Goal: Task Accomplishment & Management: Complete application form

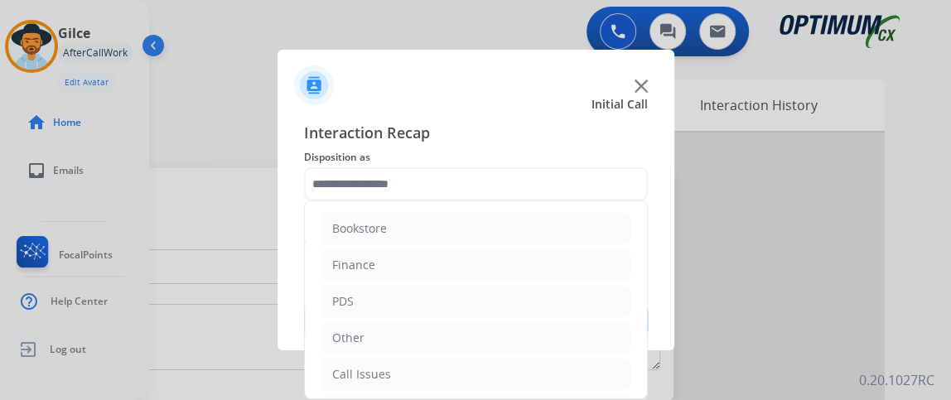
drag, startPoint x: 646, startPoint y: 234, endPoint x: 652, endPoint y: 355, distance: 121.9
click at [0, 355] on app-contact-recap-modal "Initial Call Interaction Recap Disposition as Bookstore Finance PDS Other Call …" at bounding box center [0, 200] width 0 height 400
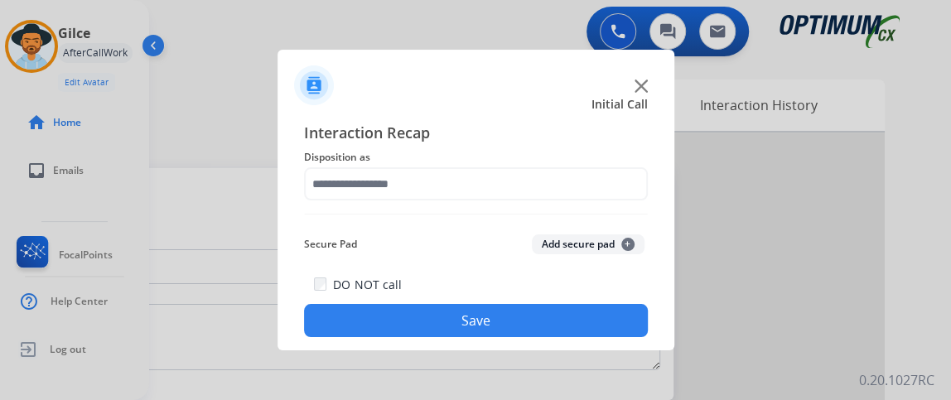
click at [583, 201] on div "Interaction Recap Disposition as Secure Pad Add secure pad + DO NOT call Save" at bounding box center [476, 229] width 344 height 216
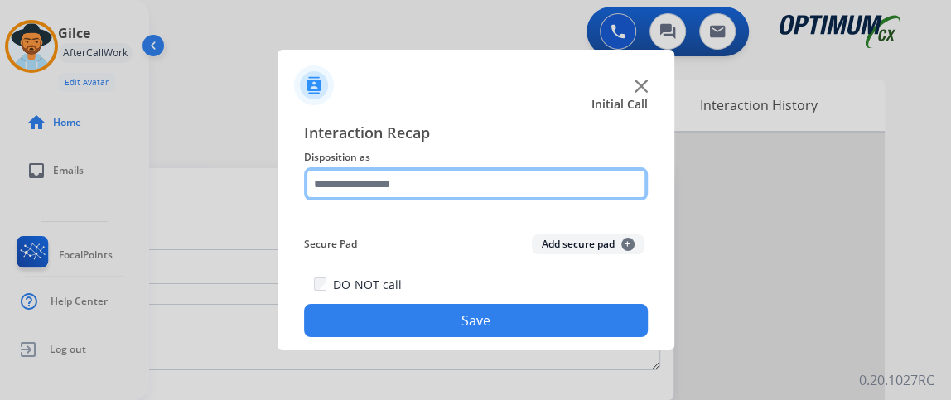
click at [586, 183] on input "text" at bounding box center [476, 183] width 344 height 33
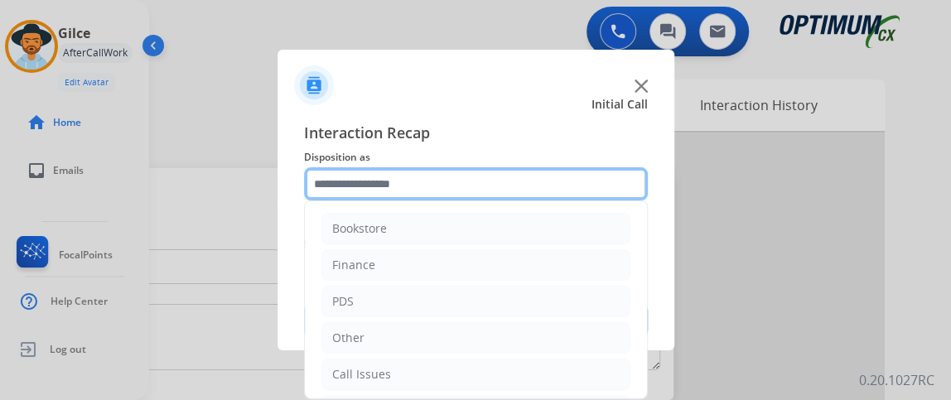
scroll to position [108, 0]
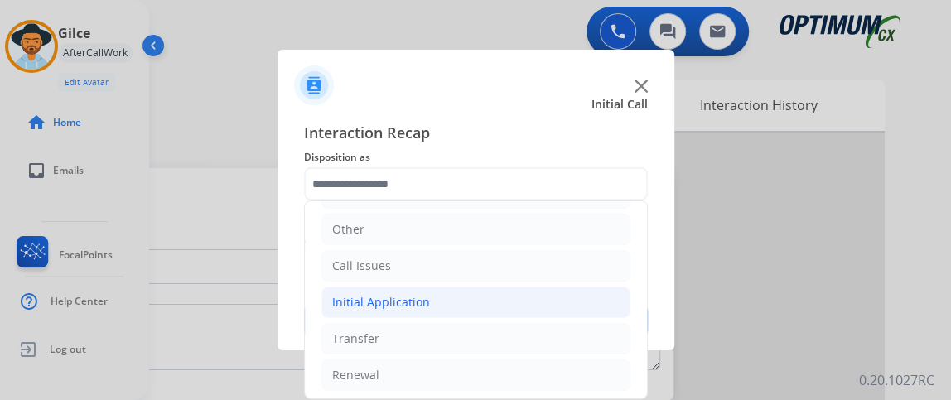
click at [542, 293] on li "Initial Application" at bounding box center [475, 302] width 309 height 31
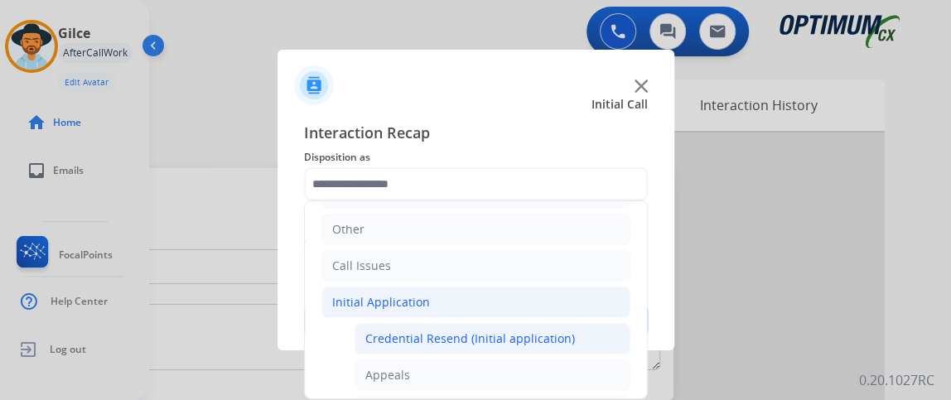
click at [533, 330] on div "Credential Resend (Initial application)" at bounding box center [470, 338] width 210 height 17
type input "**********"
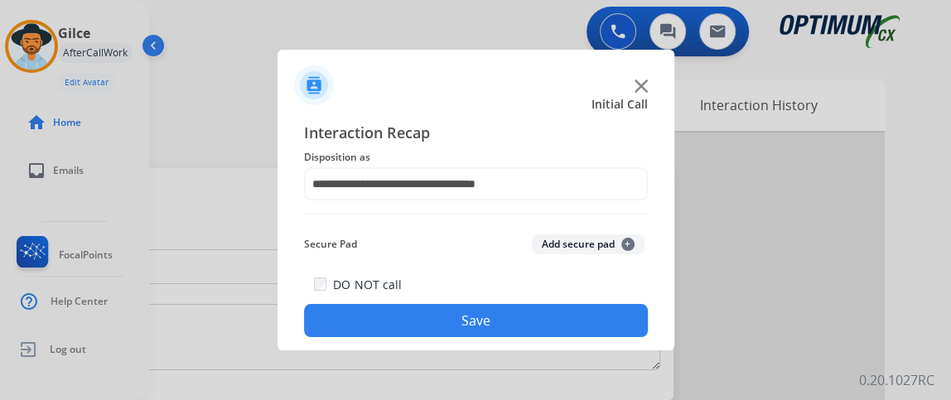
click at [533, 326] on button "Save" at bounding box center [476, 320] width 344 height 33
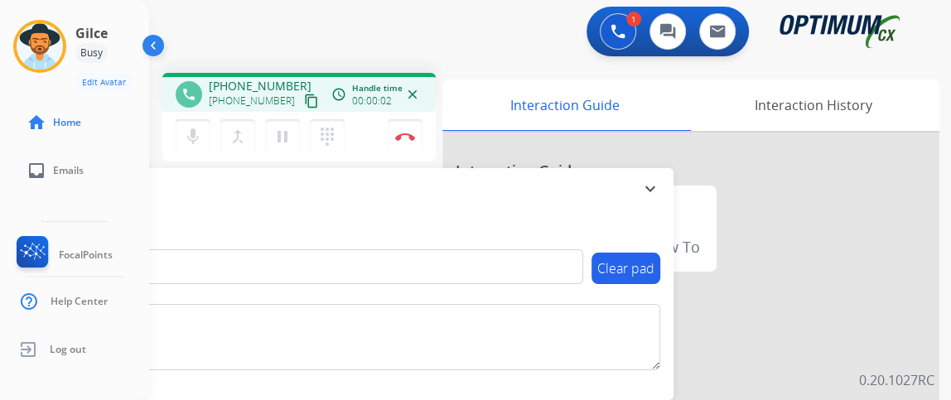
click at [304, 96] on mat-icon "content_copy" at bounding box center [311, 101] width 15 height 15
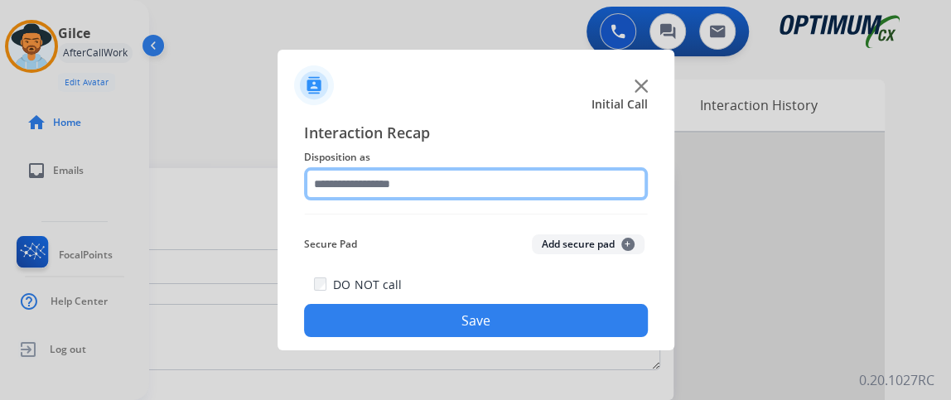
click at [443, 178] on input "text" at bounding box center [476, 183] width 344 height 33
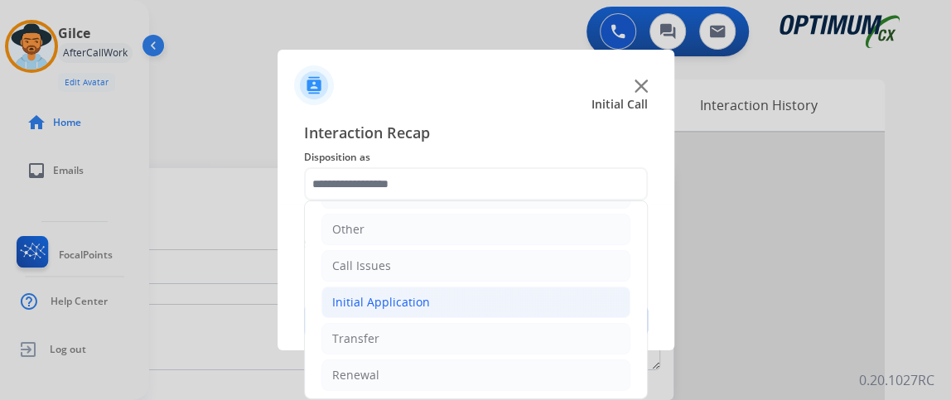
click at [542, 292] on li "Initial Application" at bounding box center [475, 302] width 309 height 31
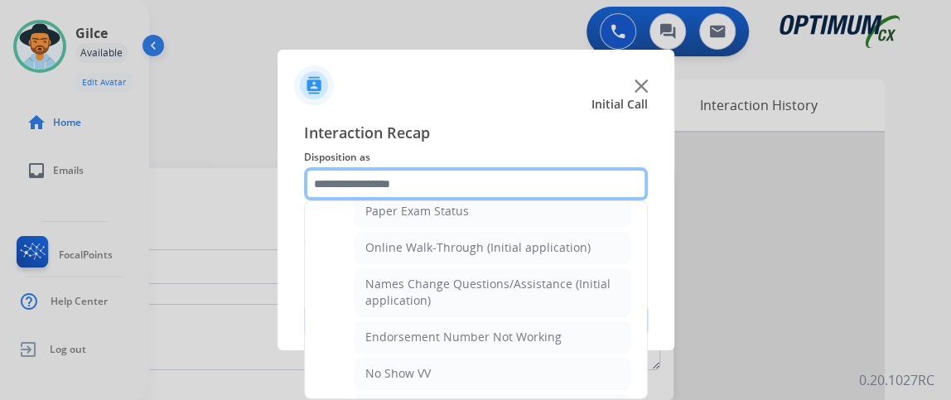
scroll to position [339, 0]
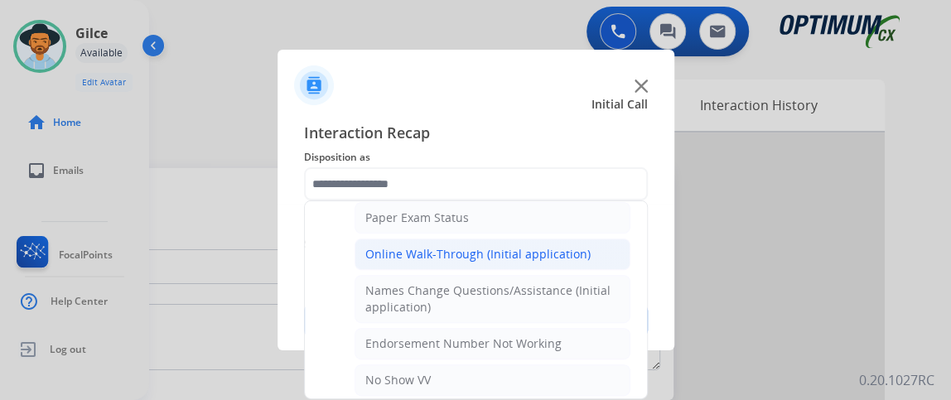
click at [565, 249] on div "Online Walk-Through (Initial application)" at bounding box center [477, 254] width 225 height 17
type input "**********"
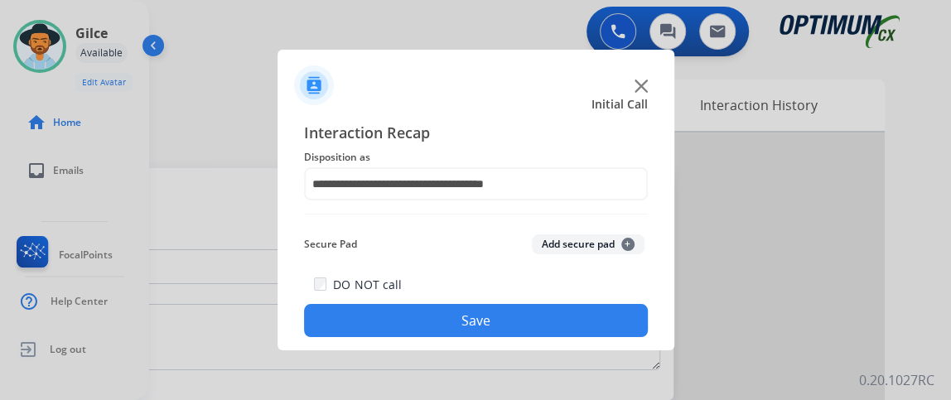
click at [552, 297] on div "DO NOT call Save" at bounding box center [476, 305] width 344 height 63
click at [554, 354] on div at bounding box center [475, 200] width 951 height 400
click at [551, 341] on div "**********" at bounding box center [475, 229] width 397 height 243
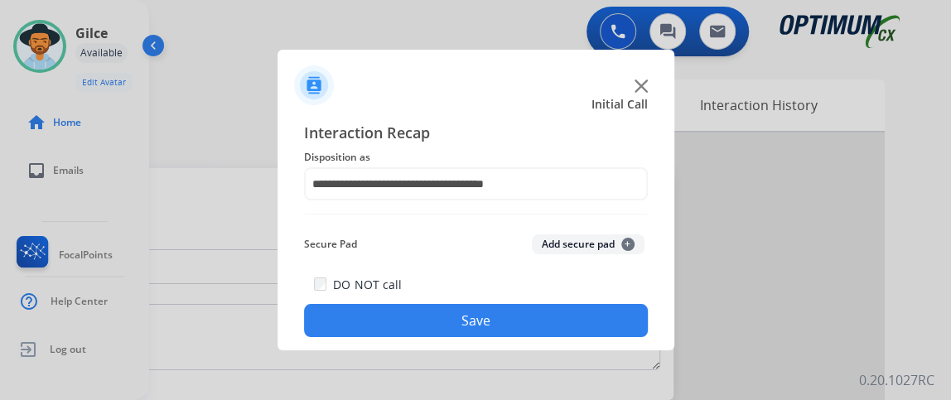
click at [545, 330] on button "Save" at bounding box center [476, 320] width 344 height 33
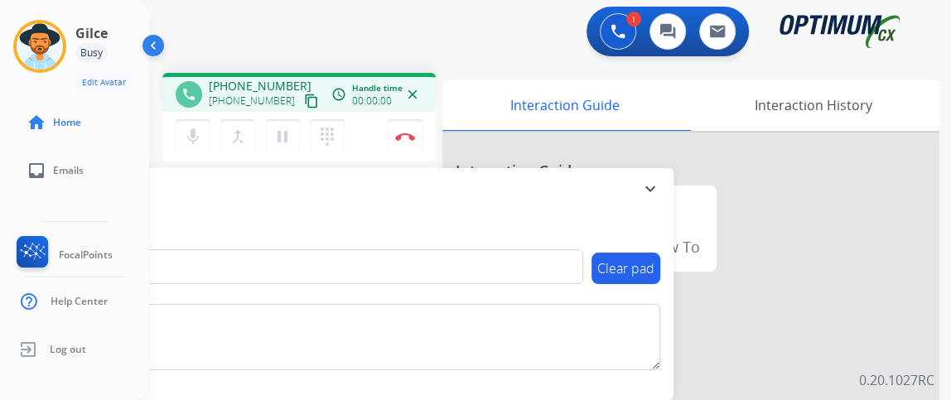
click at [304, 104] on mat-icon "content_copy" at bounding box center [311, 101] width 15 height 15
click at [0, 196] on div "Gilce Busy Edit Avatar Agent: Gilce Routing Profile: NH_Bilingual home Home inb…" at bounding box center [74, 200] width 149 height 400
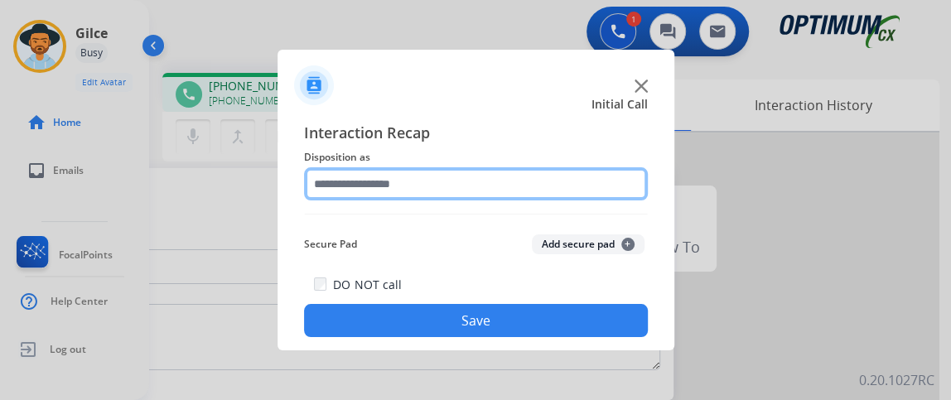
click at [461, 190] on input "text" at bounding box center [476, 183] width 344 height 33
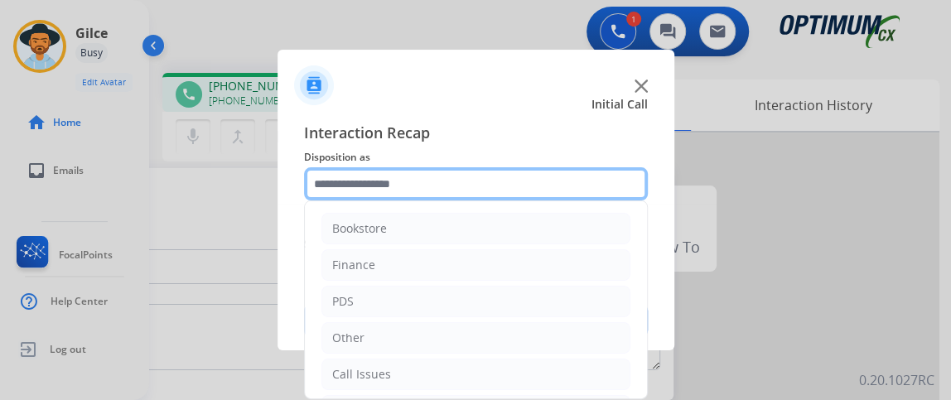
scroll to position [108, 0]
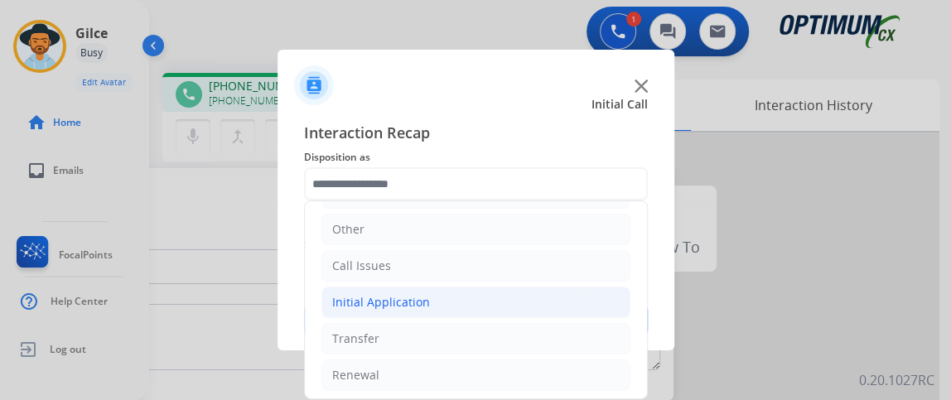
click at [522, 311] on li "Initial Application" at bounding box center [475, 302] width 309 height 31
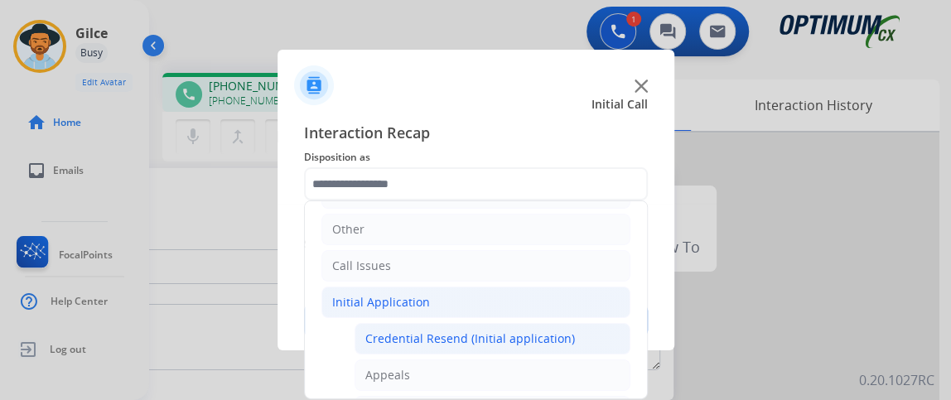
click at [508, 341] on div "Credential Resend (Initial application)" at bounding box center [470, 338] width 210 height 17
type input "**********"
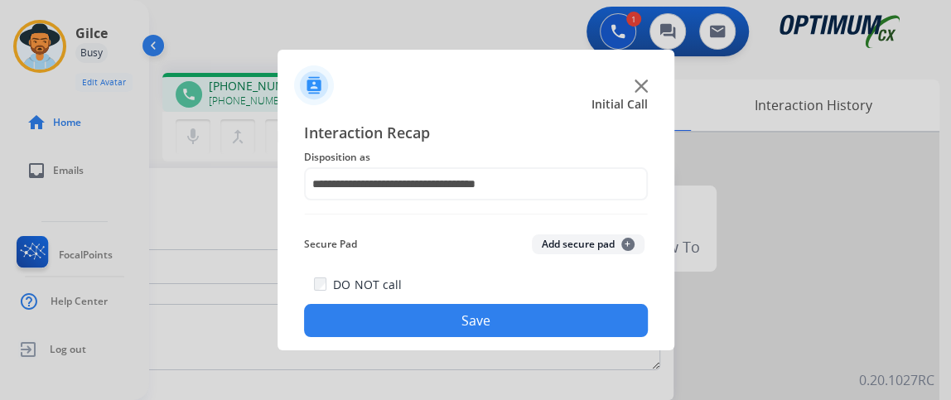
click at [504, 331] on button "Save" at bounding box center [476, 320] width 344 height 33
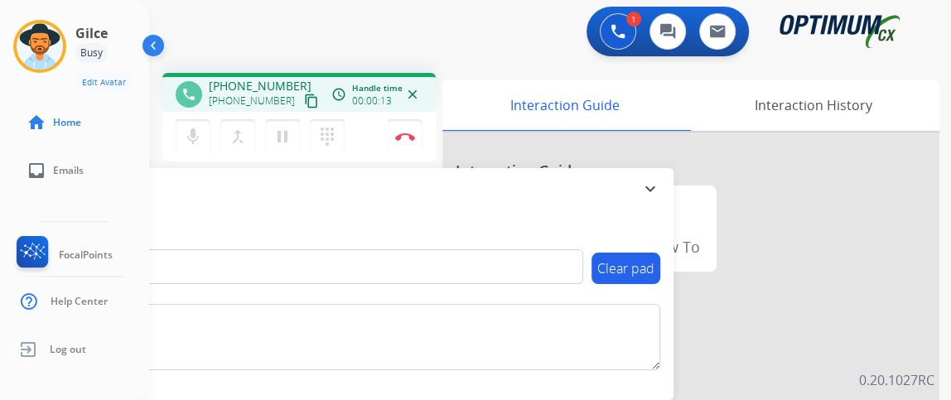
click at [301, 91] on button "content_copy" at bounding box center [311, 101] width 20 height 20
click at [184, 122] on button "mic Mute" at bounding box center [193, 136] width 35 height 35
click at [203, 138] on button "mic_off Mute" at bounding box center [193, 136] width 35 height 35
click at [181, 126] on button "mic Mute" at bounding box center [193, 136] width 35 height 35
click at [181, 126] on button "mic_off Mute" at bounding box center [193, 136] width 35 height 35
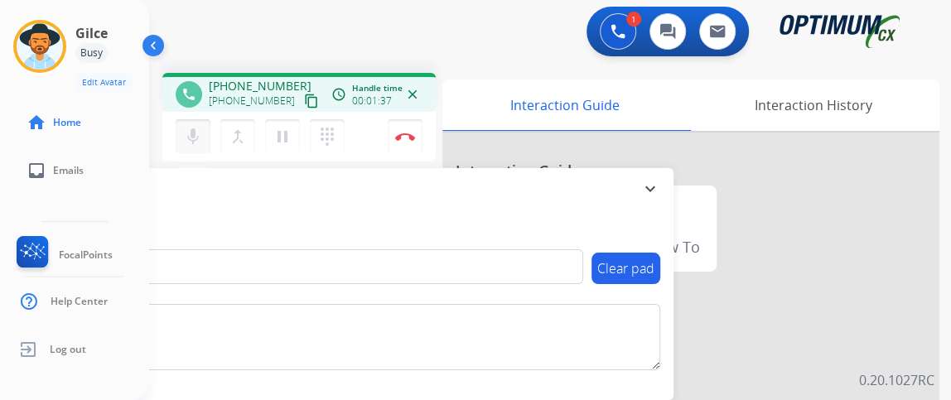
click at [189, 135] on mat-icon "mic" at bounding box center [193, 137] width 20 height 20
click at [172, 125] on div "mic_off Mute merge_type Bridge pause Hold dialpad Dialpad Disconnect" at bounding box center [298, 137] width 273 height 50
click at [192, 128] on mat-icon "mic_off" at bounding box center [193, 137] width 20 height 20
click at [192, 128] on mat-icon "mic" at bounding box center [193, 137] width 20 height 20
click at [183, 137] on mat-icon "mic_off" at bounding box center [193, 137] width 20 height 20
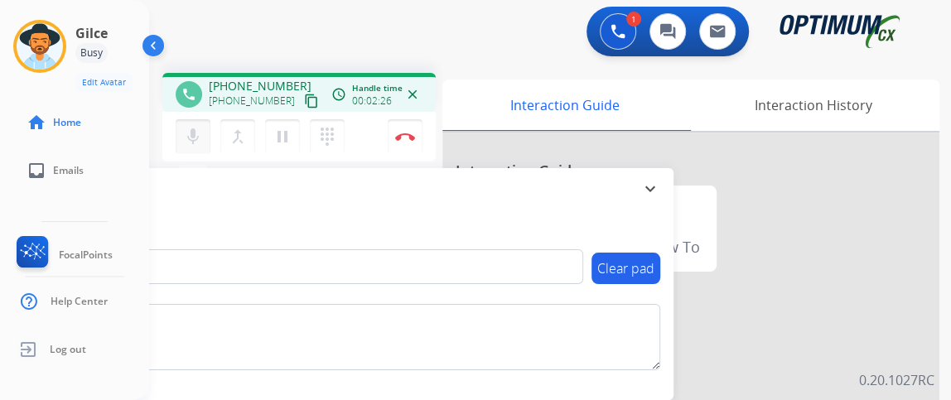
click at [197, 136] on mat-icon "mic" at bounding box center [193, 137] width 20 height 20
click at [197, 136] on mat-icon "mic_off" at bounding box center [193, 137] width 20 height 20
click at [213, 138] on div "mic Mute merge_type Bridge pause Hold dialpad Dialpad" at bounding box center [265, 136] width 179 height 35
click at [179, 132] on button "mic Mute" at bounding box center [193, 136] width 35 height 35
click at [190, 140] on mat-icon "mic_off" at bounding box center [193, 137] width 20 height 20
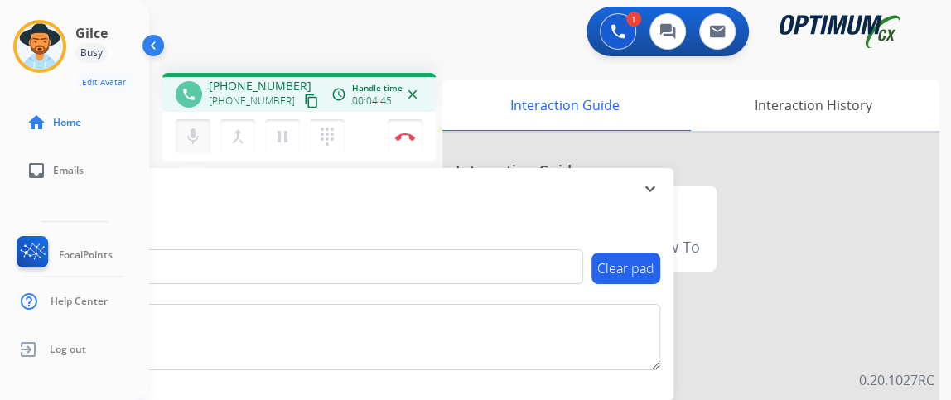
click at [199, 129] on mat-icon "mic" at bounding box center [193, 137] width 20 height 20
click at [199, 129] on mat-icon "mic_off" at bounding box center [193, 137] width 20 height 20
click at [409, 140] on button "Disconnect" at bounding box center [405, 136] width 35 height 35
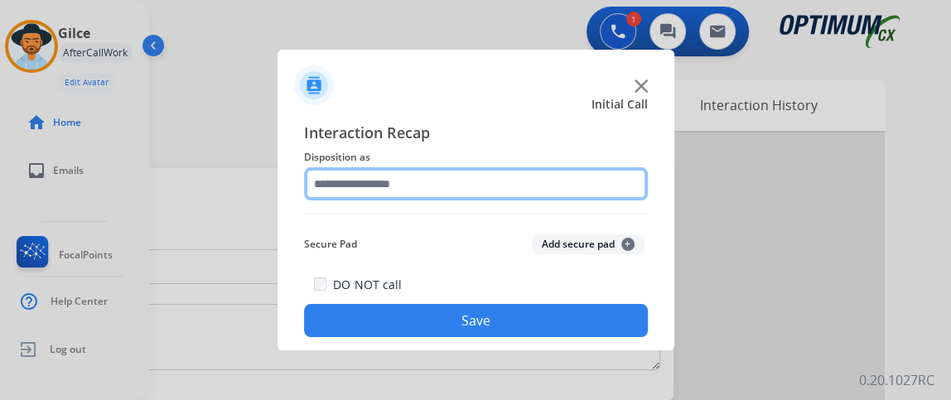
click at [495, 176] on input "text" at bounding box center [476, 183] width 344 height 33
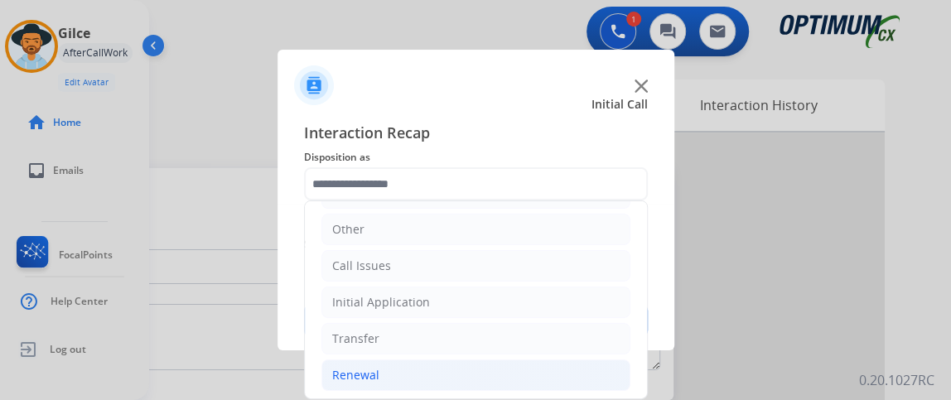
click at [476, 364] on li "Renewal" at bounding box center [475, 374] width 309 height 31
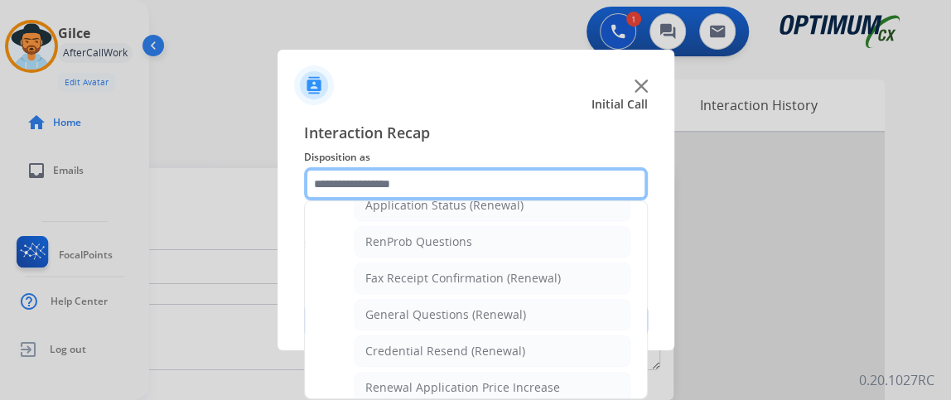
scroll to position [407, 0]
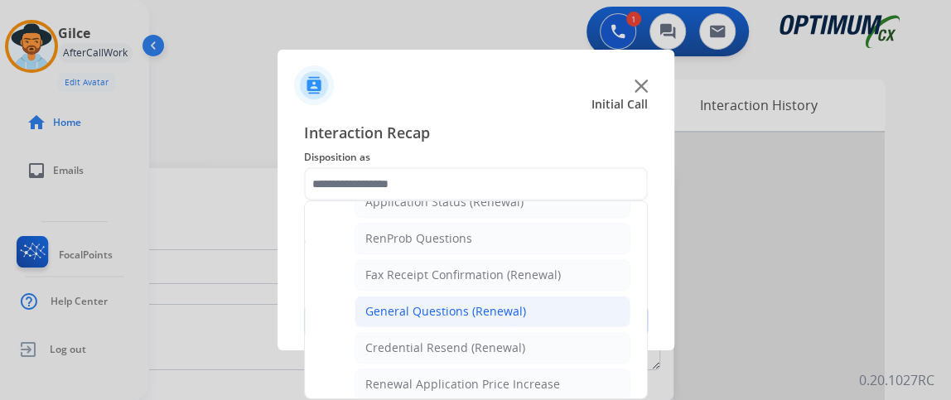
click at [604, 296] on li "General Questions (Renewal)" at bounding box center [492, 311] width 276 height 31
type input "**********"
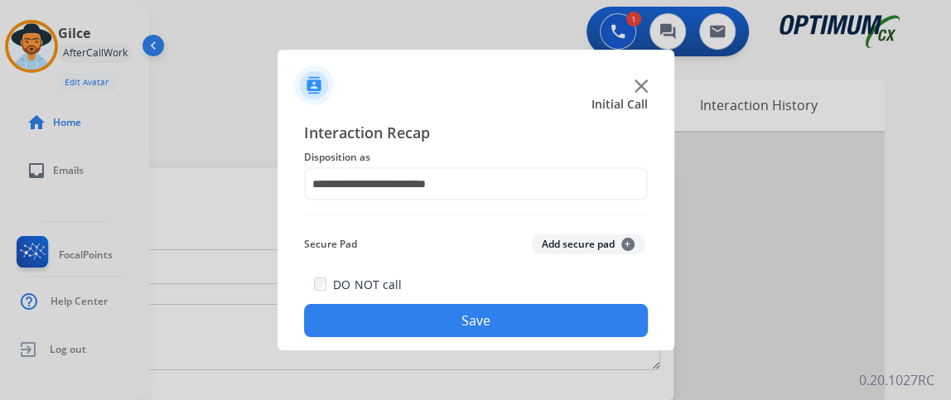
click at [600, 314] on button "Save" at bounding box center [476, 320] width 344 height 33
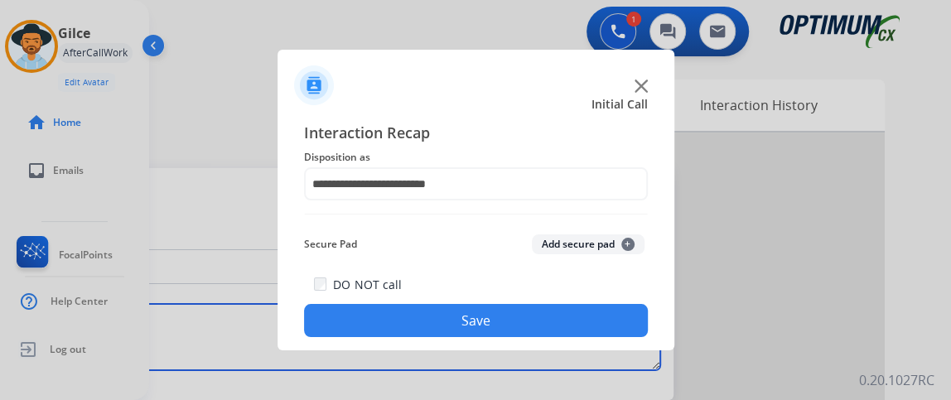
click at [600, 314] on textarea at bounding box center [340, 337] width 639 height 66
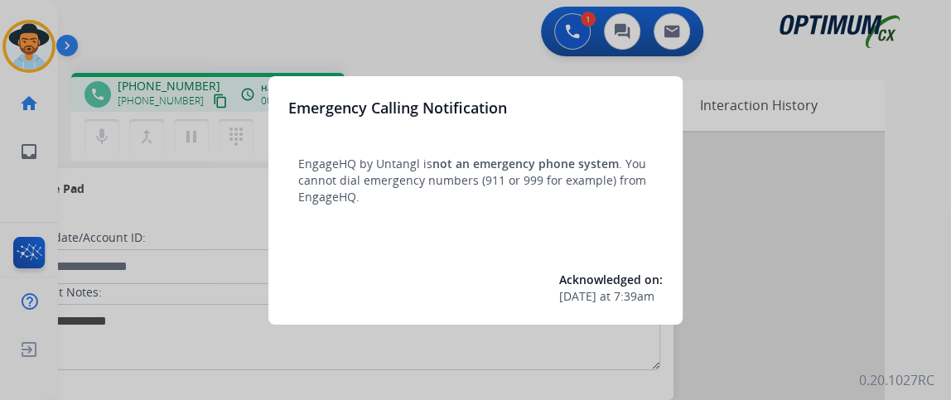
click at [207, 178] on div at bounding box center [475, 200] width 951 height 400
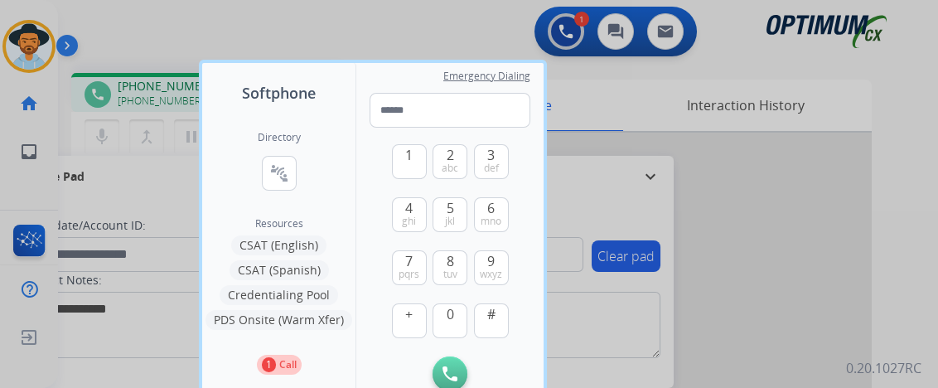
click at [141, 161] on div at bounding box center [469, 194] width 938 height 388
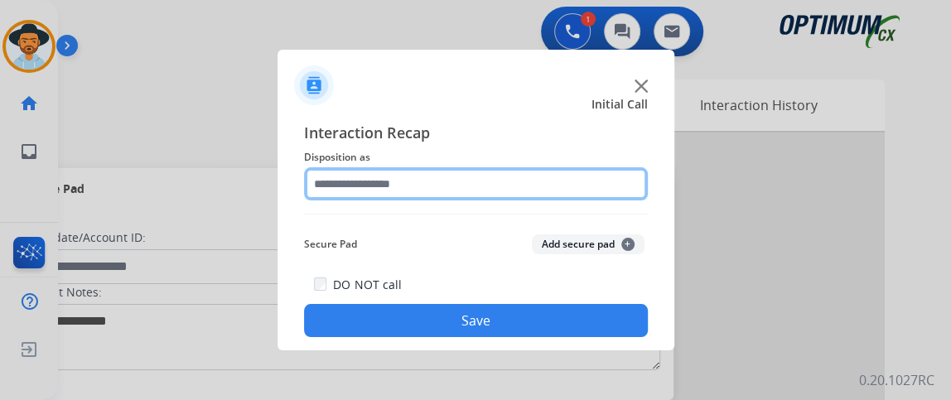
click at [412, 194] on input "text" at bounding box center [476, 183] width 344 height 33
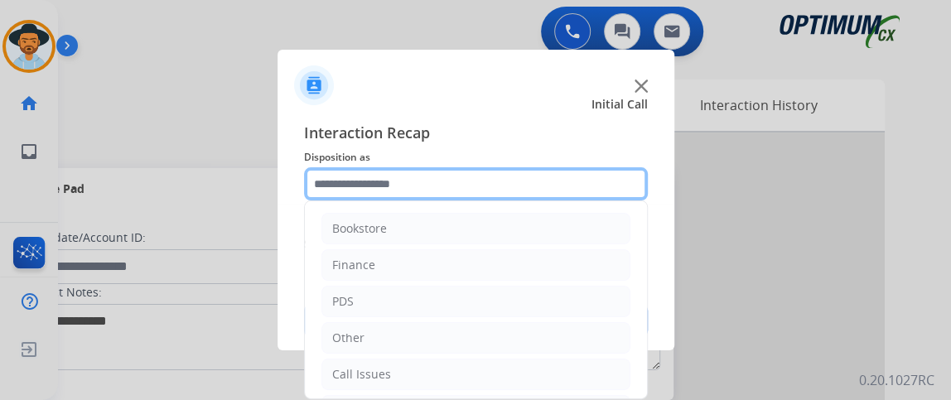
scroll to position [108, 0]
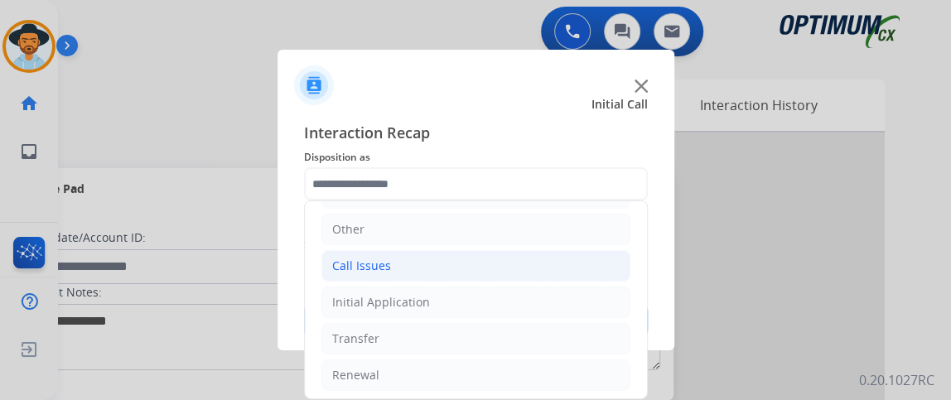
click at [456, 267] on li "Call Issues" at bounding box center [475, 265] width 309 height 31
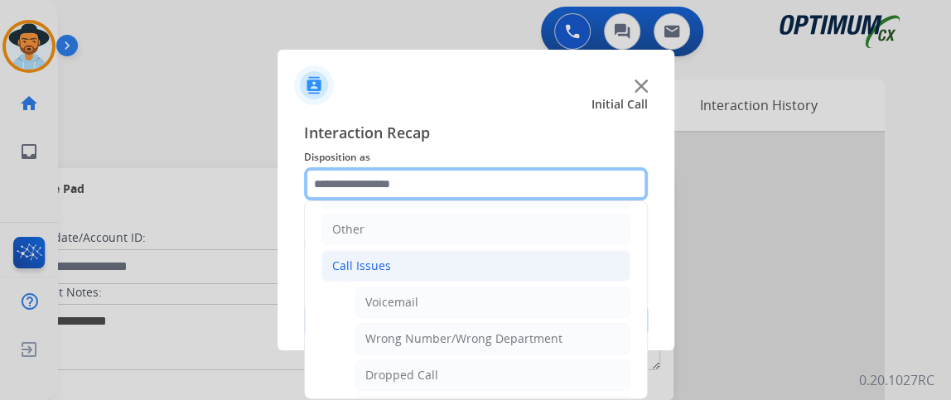
scroll to position [221, 0]
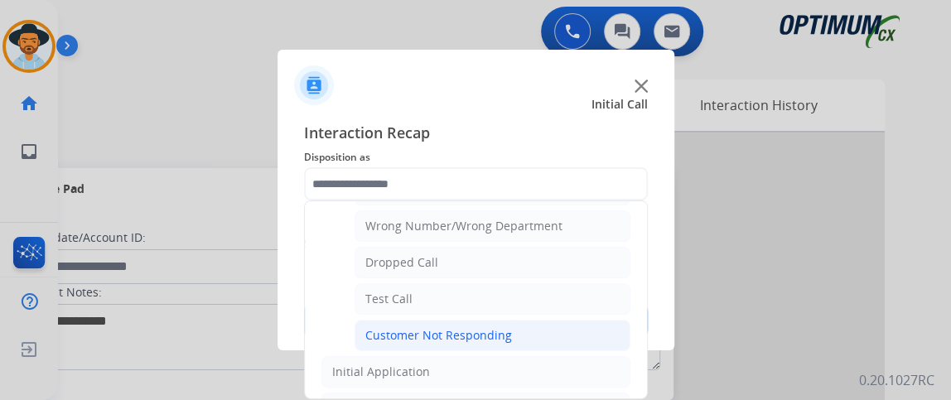
click at [569, 339] on li "Customer Not Responding" at bounding box center [492, 335] width 276 height 31
type input "**********"
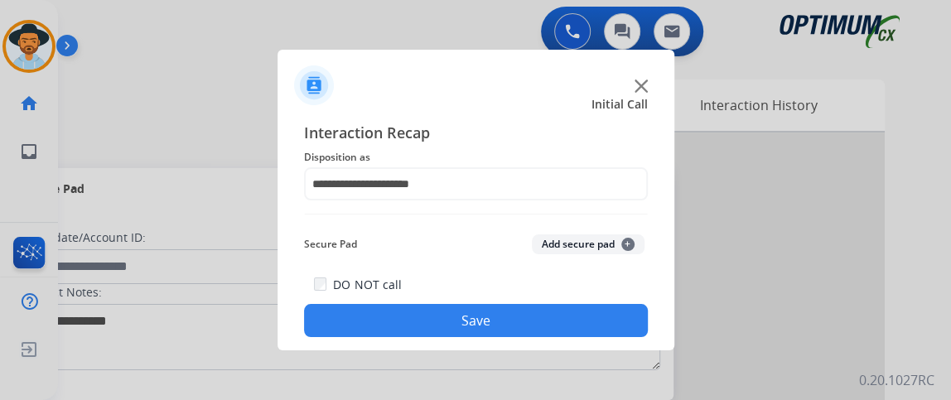
click at [504, 355] on div at bounding box center [475, 200] width 951 height 400
click at [501, 323] on button "Save" at bounding box center [476, 320] width 344 height 33
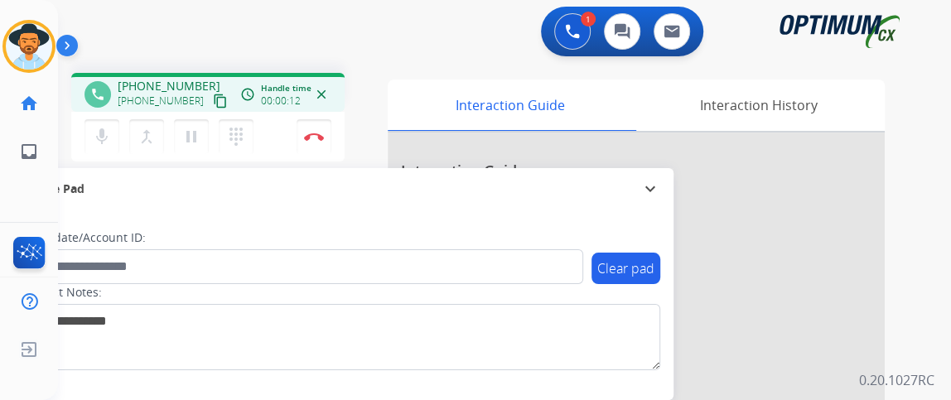
click at [213, 104] on mat-icon "content_copy" at bounding box center [220, 101] width 15 height 15
click at [308, 133] on img at bounding box center [314, 137] width 20 height 8
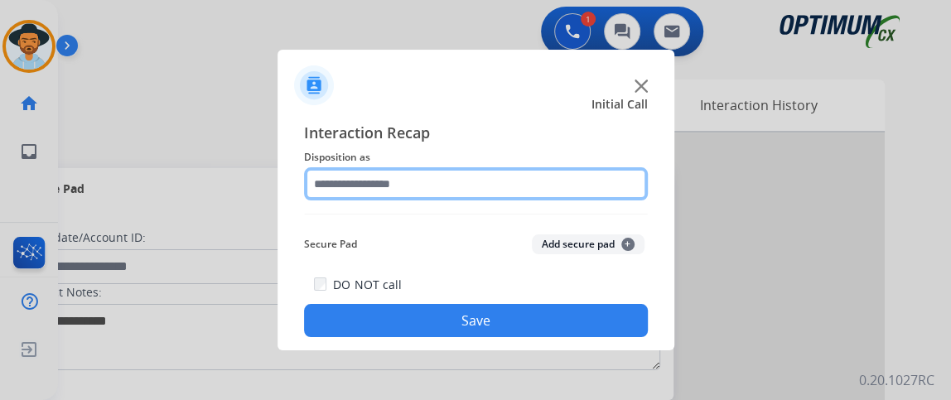
click at [489, 189] on input "text" at bounding box center [476, 183] width 344 height 33
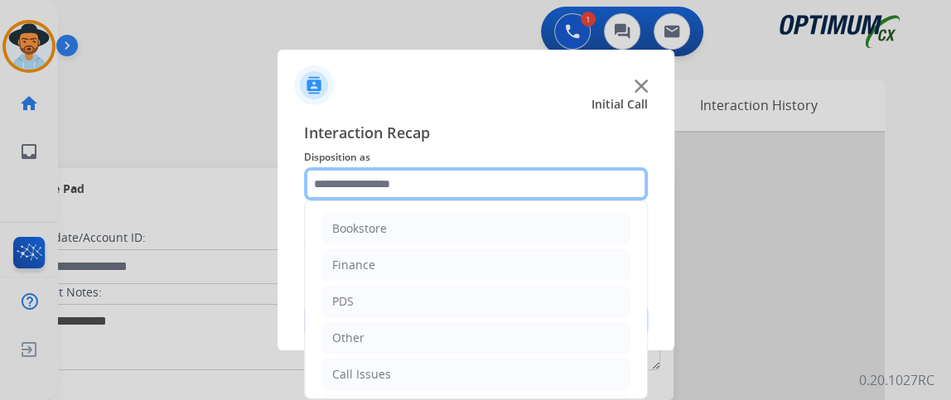
scroll to position [108, 0]
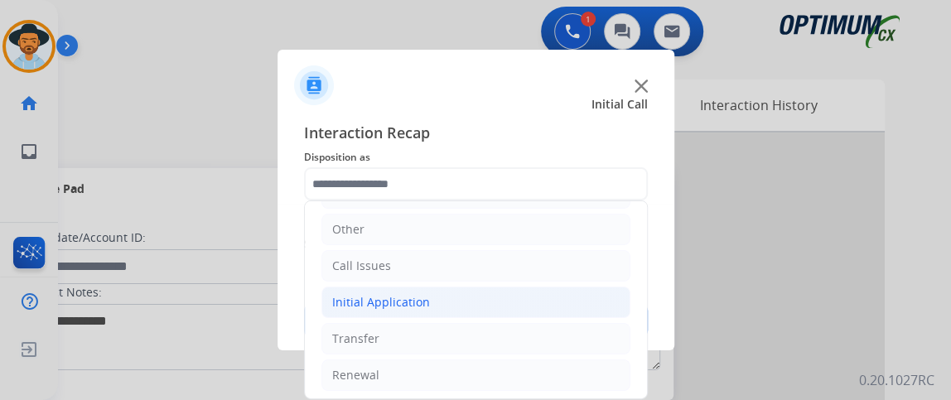
click at [509, 307] on li "Initial Application" at bounding box center [475, 302] width 309 height 31
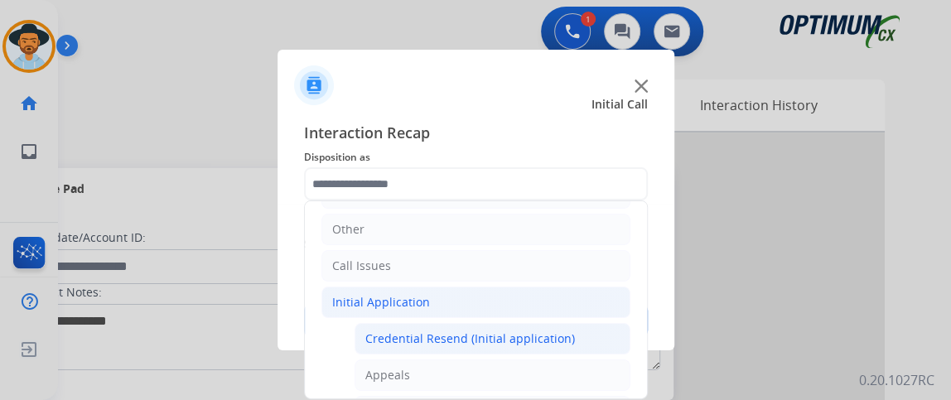
click at [511, 324] on li "Credential Resend (Initial application)" at bounding box center [492, 338] width 276 height 31
type input "**********"
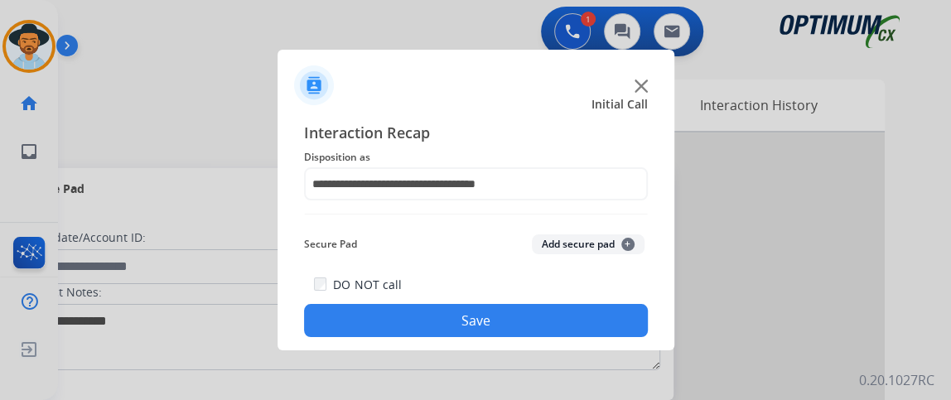
click at [509, 317] on button "Save" at bounding box center [476, 320] width 344 height 33
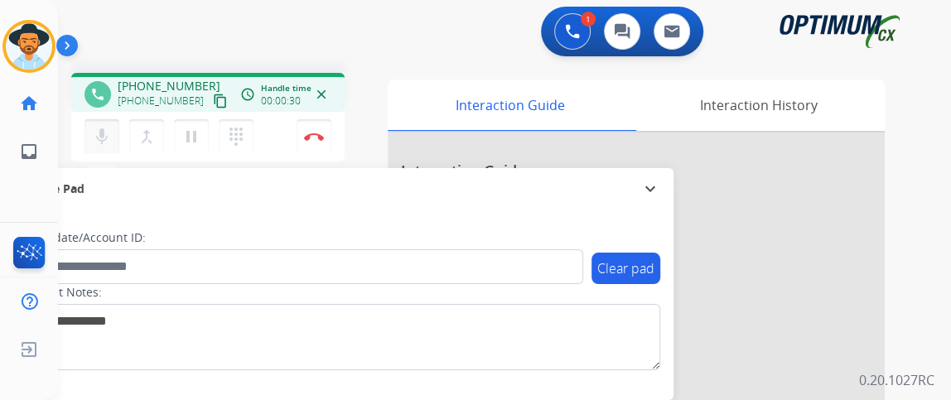
click at [88, 134] on button "mic Mute" at bounding box center [101, 136] width 35 height 35
click at [213, 99] on mat-icon "content_copy" at bounding box center [220, 101] width 15 height 15
click at [107, 129] on mat-icon "mic_off" at bounding box center [102, 137] width 20 height 20
click at [111, 128] on button "mic Mute" at bounding box center [101, 136] width 35 height 35
click at [111, 128] on button "mic_off Mute" at bounding box center [101, 136] width 35 height 35
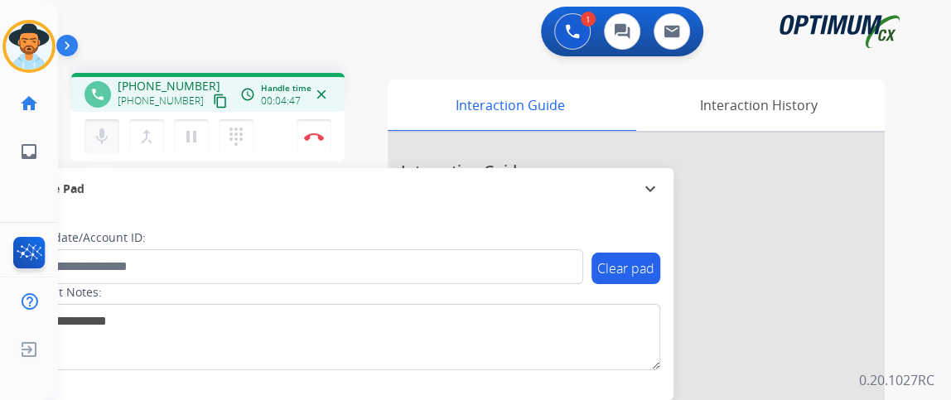
click at [102, 151] on button "mic Mute" at bounding box center [101, 136] width 35 height 35
click at [102, 151] on button "mic_off Mute" at bounding box center [101, 136] width 35 height 35
click at [114, 144] on button "mic Mute" at bounding box center [101, 136] width 35 height 35
click at [114, 144] on button "mic_off Mute" at bounding box center [101, 136] width 35 height 35
click at [85, 125] on button "mic Mute" at bounding box center [101, 136] width 35 height 35
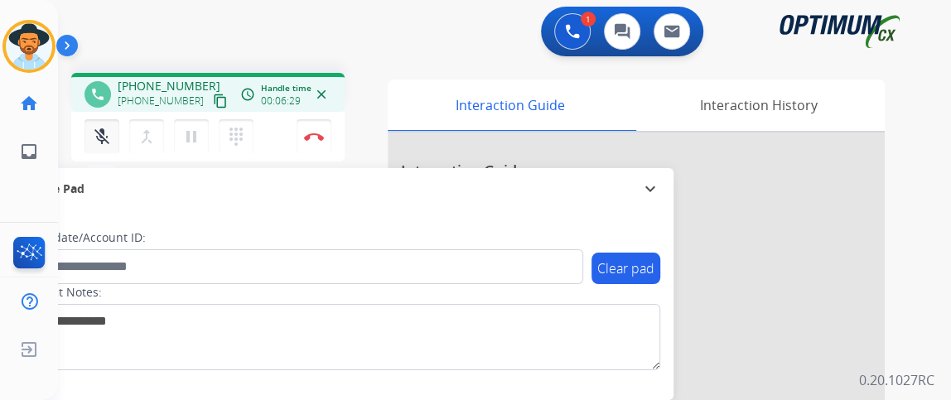
click at [99, 135] on mat-icon "mic_off" at bounding box center [102, 137] width 20 height 20
click at [99, 142] on mat-icon "mic" at bounding box center [102, 137] width 20 height 20
click at [328, 121] on button "Disconnect" at bounding box center [313, 136] width 35 height 35
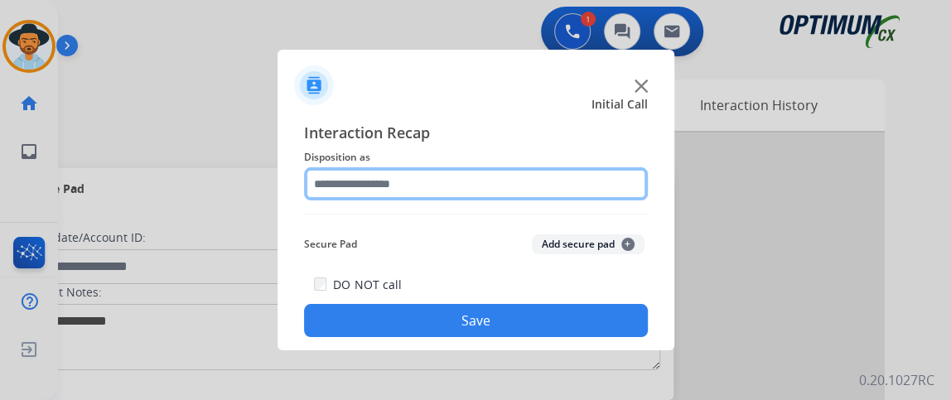
click at [533, 181] on input "text" at bounding box center [476, 183] width 344 height 33
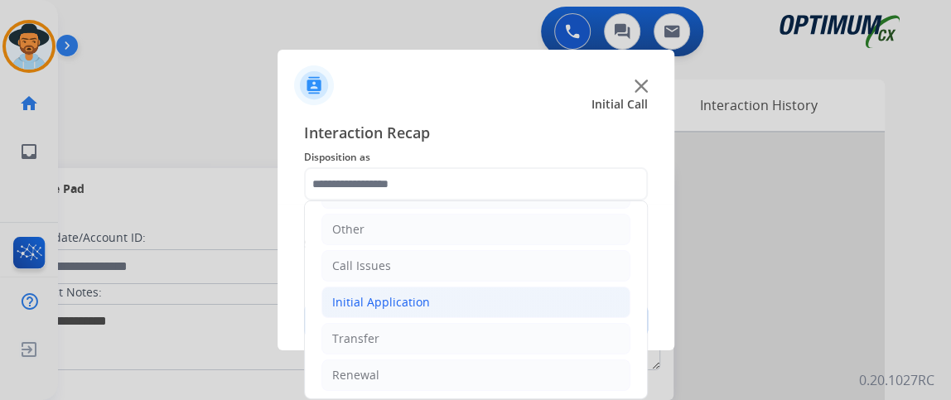
click at [531, 309] on li "Initial Application" at bounding box center [475, 302] width 309 height 31
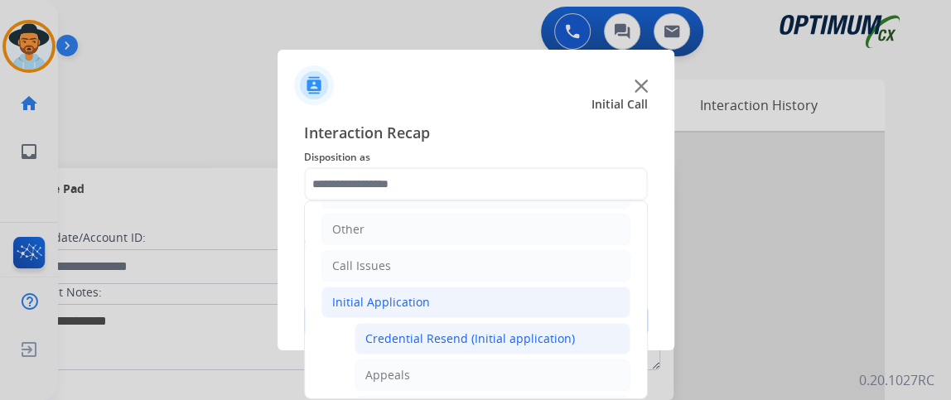
click at [530, 330] on div "Credential Resend (Initial application)" at bounding box center [470, 338] width 210 height 17
type input "**********"
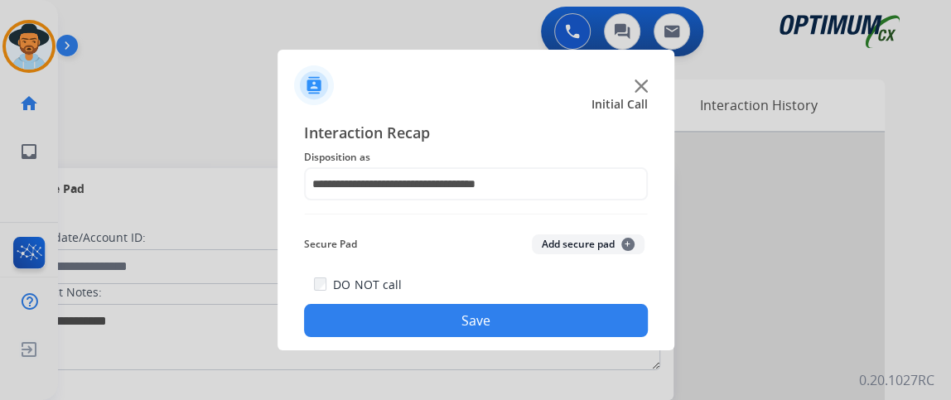
click at [530, 329] on button "Save" at bounding box center [476, 320] width 344 height 33
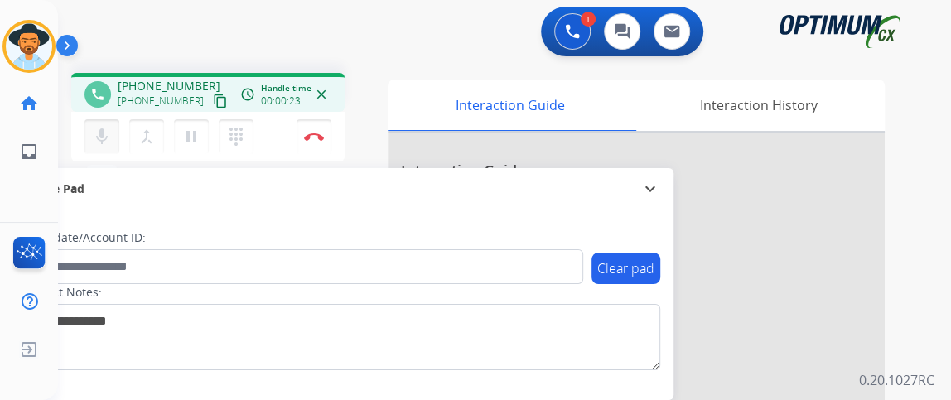
click at [103, 133] on mat-icon "mic" at bounding box center [102, 137] width 20 height 20
click at [106, 122] on button "mic_off Mute" at bounding box center [101, 136] width 35 height 35
click at [106, 122] on button "mic Mute" at bounding box center [101, 136] width 35 height 35
click at [106, 122] on button "mic_off Mute" at bounding box center [101, 136] width 35 height 35
click at [105, 122] on button "mic Mute" at bounding box center [101, 136] width 35 height 35
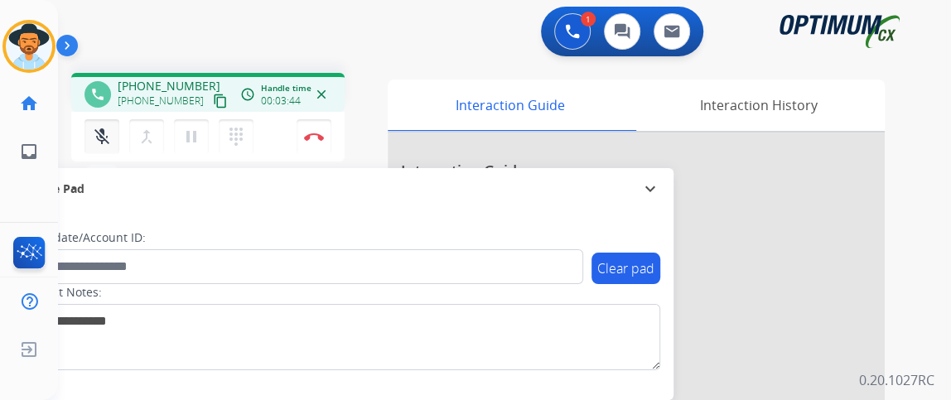
click at [105, 122] on button "mic_off Mute" at bounding box center [101, 136] width 35 height 35
click at [105, 122] on button "mic Mute" at bounding box center [101, 136] width 35 height 35
click at [105, 122] on button "mic_off Mute" at bounding box center [101, 136] width 35 height 35
click at [105, 122] on button "mic Mute" at bounding box center [101, 136] width 35 height 35
click at [105, 122] on button "mic_off Mute" at bounding box center [101, 136] width 35 height 35
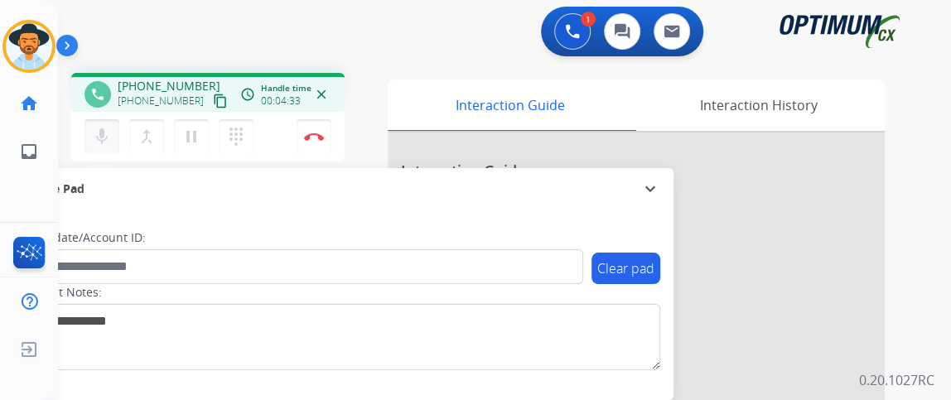
click at [105, 122] on button "mic Mute" at bounding box center [101, 136] width 35 height 35
click at [105, 122] on button "mic_off Mute" at bounding box center [101, 136] width 35 height 35
click at [113, 139] on button "mic Mute" at bounding box center [101, 136] width 35 height 35
click at [110, 144] on mat-icon "mic_off" at bounding box center [102, 137] width 20 height 20
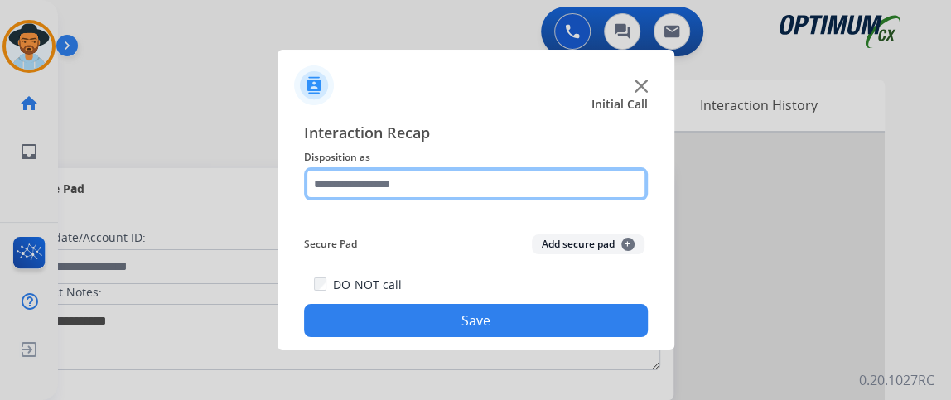
click at [451, 186] on input "text" at bounding box center [476, 183] width 344 height 33
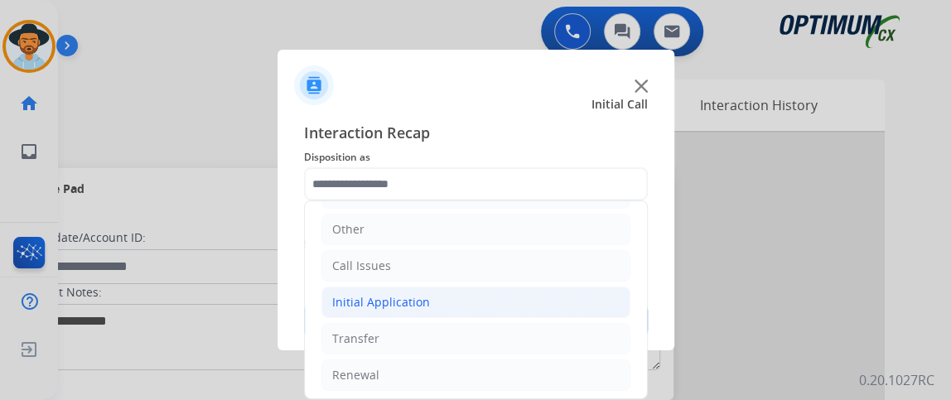
click at [473, 297] on li "Initial Application" at bounding box center [475, 302] width 309 height 31
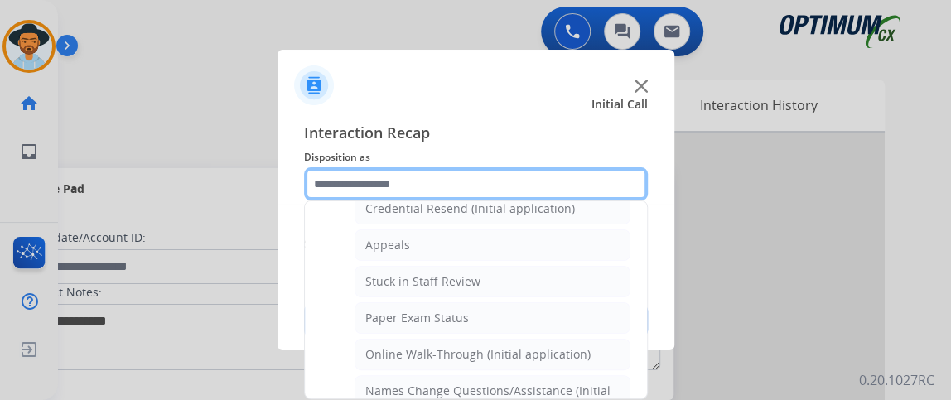
scroll to position [285, 0]
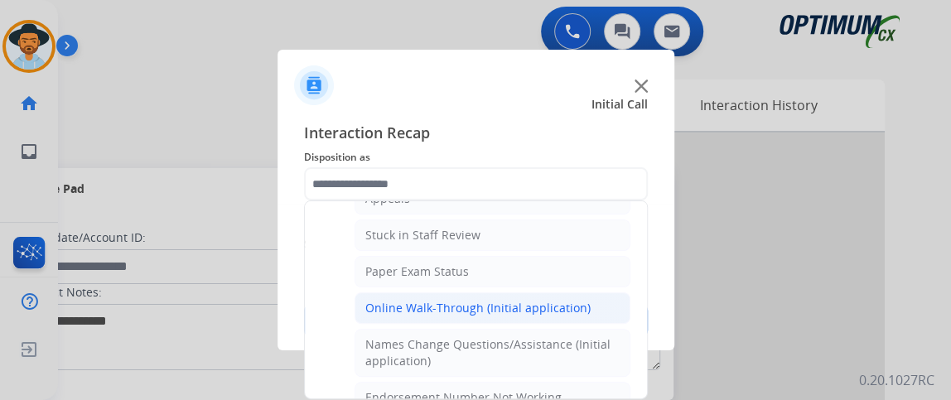
click at [555, 306] on div "Online Walk-Through (Initial application)" at bounding box center [477, 308] width 225 height 17
type input "**********"
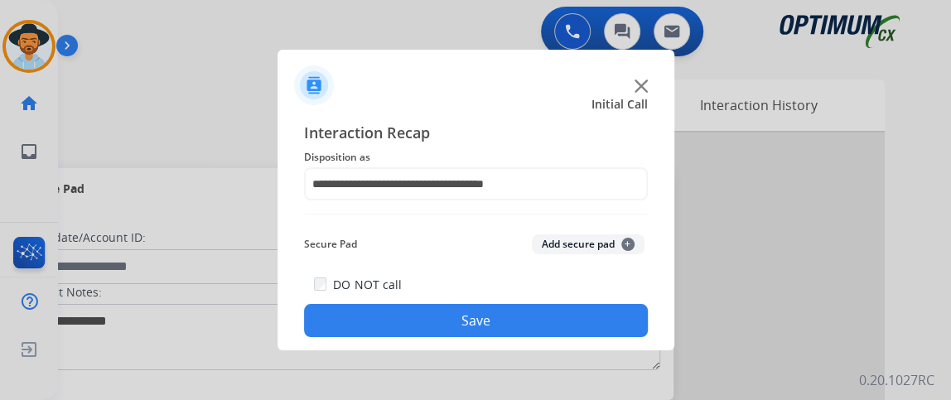
click at [555, 307] on button "Save" at bounding box center [476, 320] width 344 height 33
